Goal: Transaction & Acquisition: Subscribe to service/newsletter

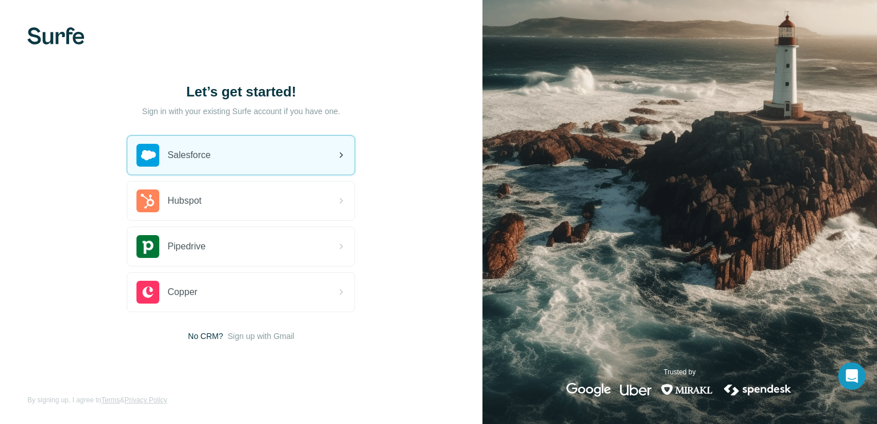
click at [334, 142] on div "Salesforce" at bounding box center [240, 155] width 227 height 39
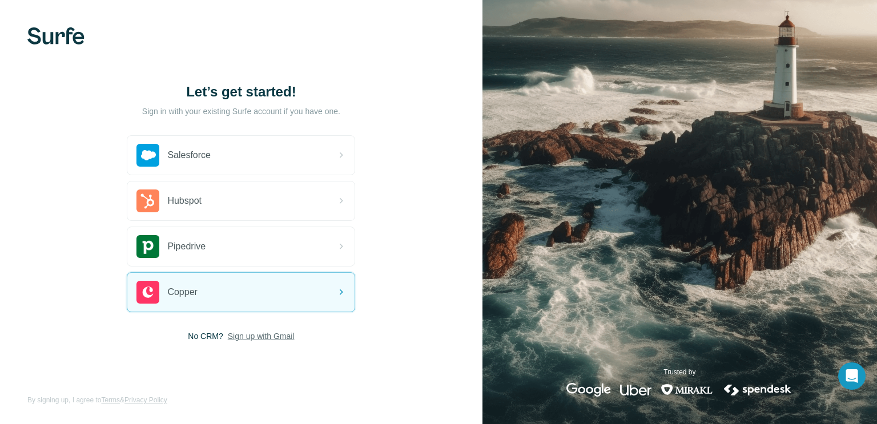
click at [282, 331] on span "Sign up with Gmail" at bounding box center [261, 336] width 67 height 11
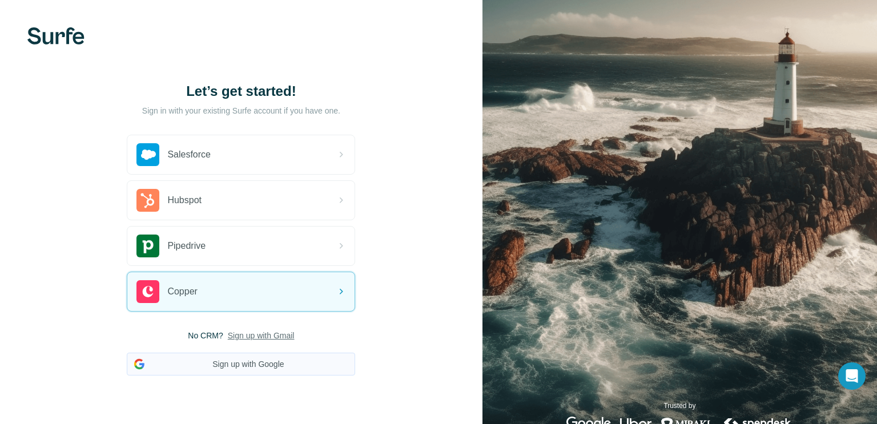
click at [258, 360] on button "Sign up with Google" at bounding box center [241, 364] width 228 height 23
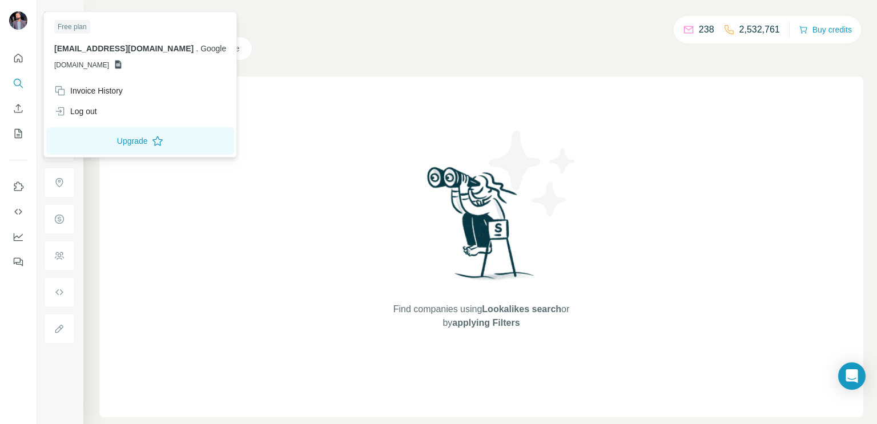
click at [13, 13] on img at bounding box center [18, 20] width 18 height 18
click at [17, 17] on img at bounding box center [18, 20] width 18 height 18
click at [73, 24] on div "Free plan" at bounding box center [72, 27] width 36 height 14
click at [30, 38] on div at bounding box center [19, 22] width 33 height 38
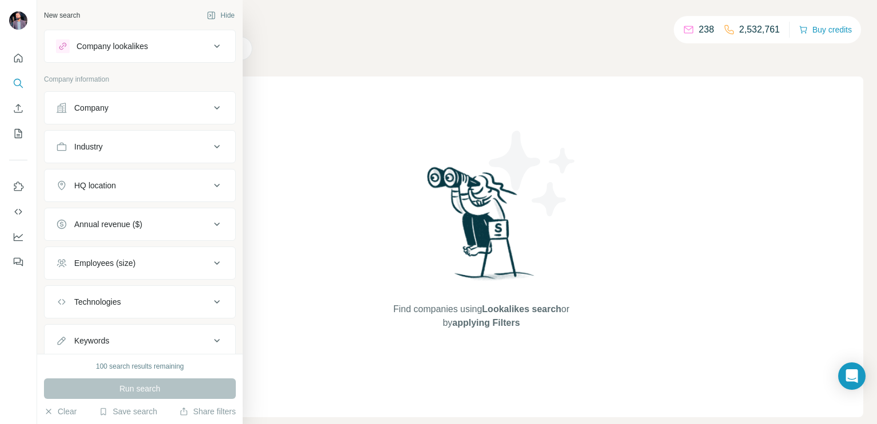
click at [54, 348] on button "Keywords" at bounding box center [140, 340] width 191 height 27
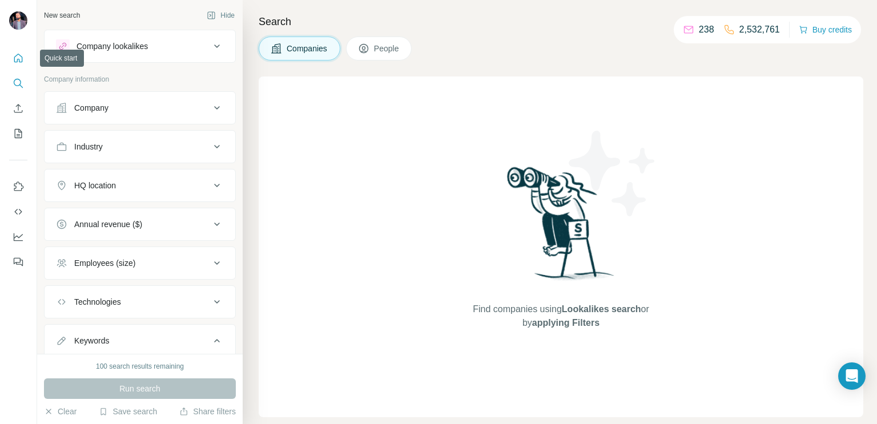
click at [24, 58] on button "Quick start" at bounding box center [18, 58] width 18 height 21
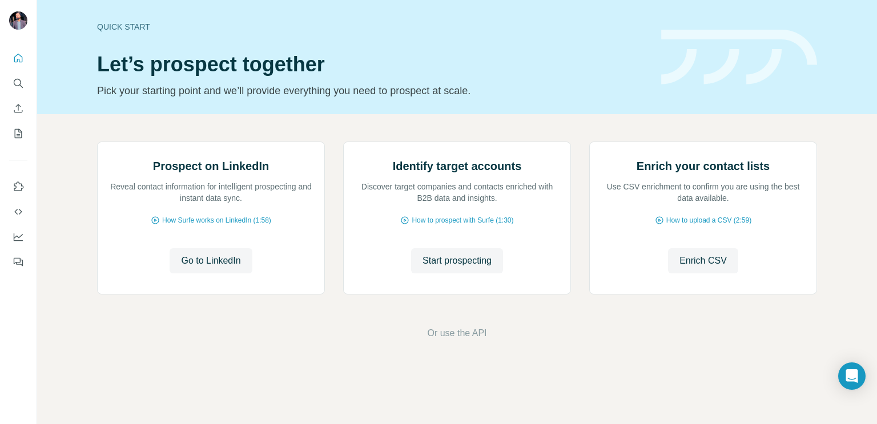
scroll to position [69, 0]
click at [450, 273] on button "Start prospecting" at bounding box center [457, 260] width 92 height 25
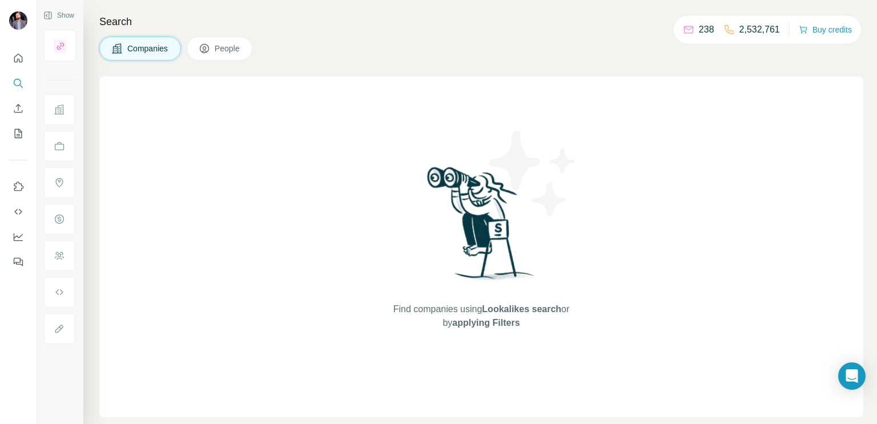
click at [148, 57] on button "Companies" at bounding box center [140, 49] width 82 height 24
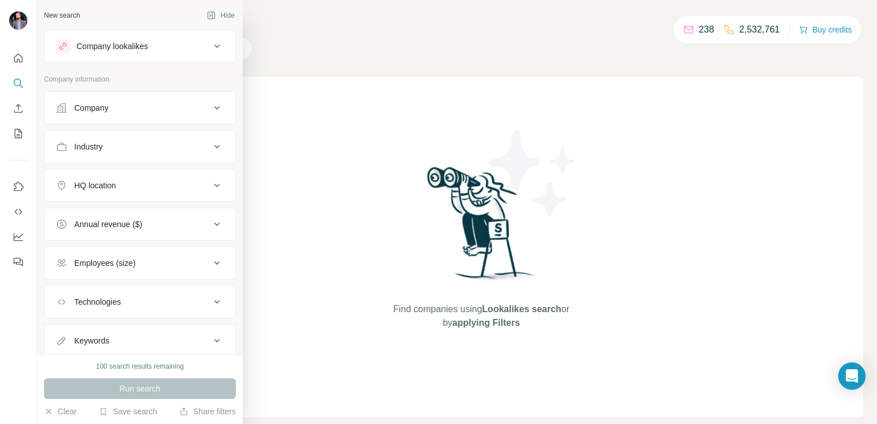
click at [159, 107] on div "Company" at bounding box center [133, 107] width 154 height 11
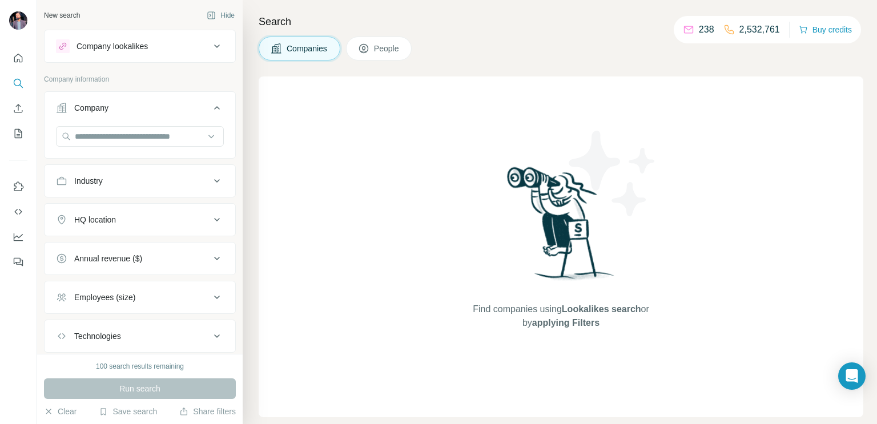
click at [212, 106] on icon at bounding box center [217, 108] width 14 height 14
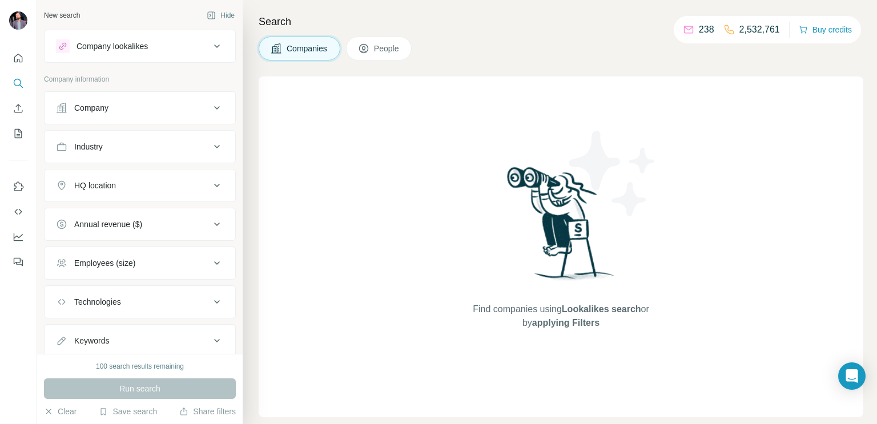
click at [222, 44] on icon at bounding box center [217, 46] width 14 height 14
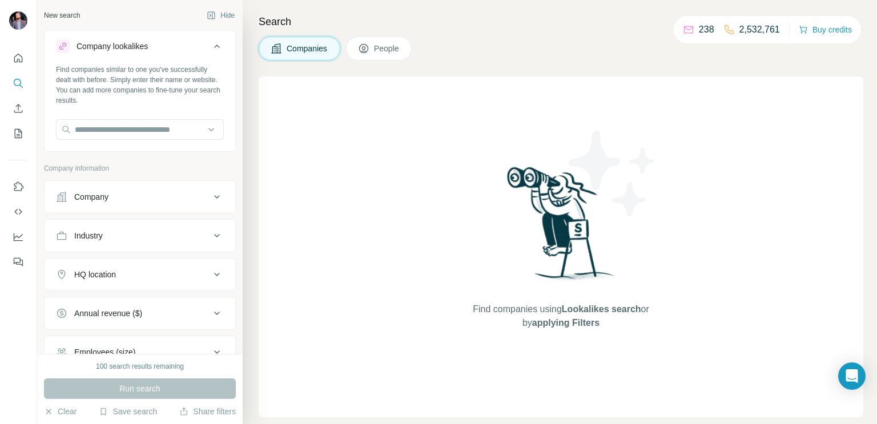
click at [222, 44] on icon at bounding box center [217, 46] width 14 height 14
